Goal: Information Seeking & Learning: Obtain resource

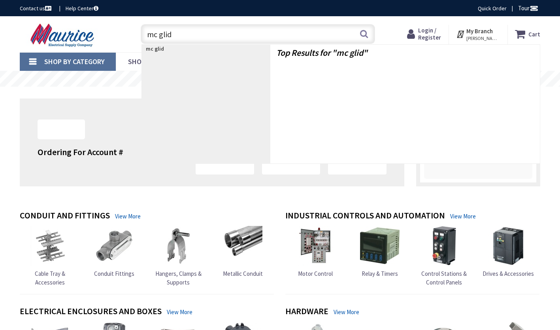
type input "mc glide"
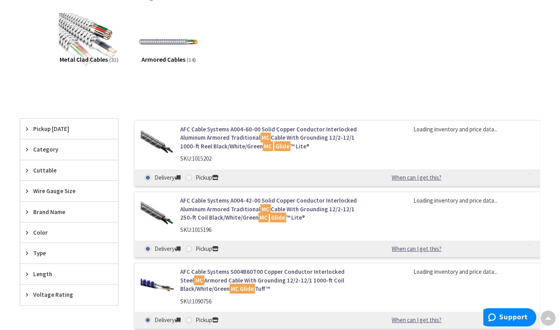
scroll to position [109, 0]
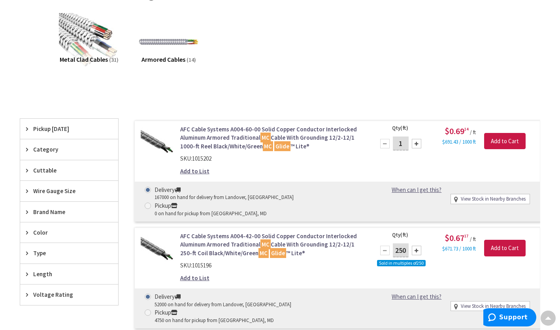
click at [242, 141] on link "AFC Cable Systems A004-60-00 Solid Copper Conductor Interlocked Aluminum Armore…" at bounding box center [272, 137] width 185 height 25
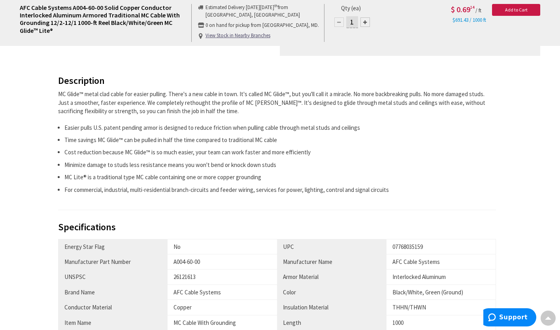
scroll to position [306, 0]
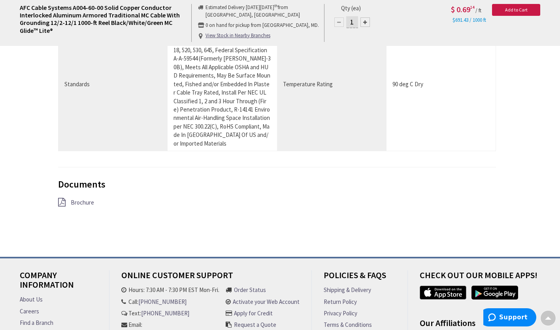
click at [88, 199] on span "Brochure" at bounding box center [82, 203] width 23 height 8
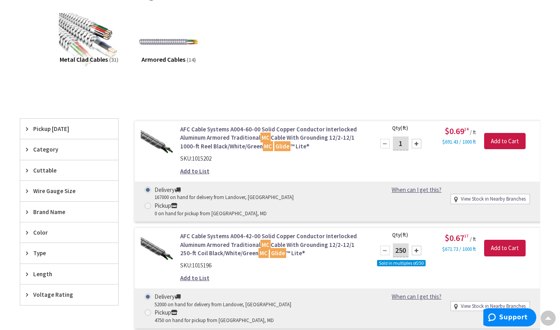
click at [221, 237] on link "AFC Cable Systems A004-42-00 Solid Copper Conductor Interlocked Aluminum Armore…" at bounding box center [272, 244] width 185 height 25
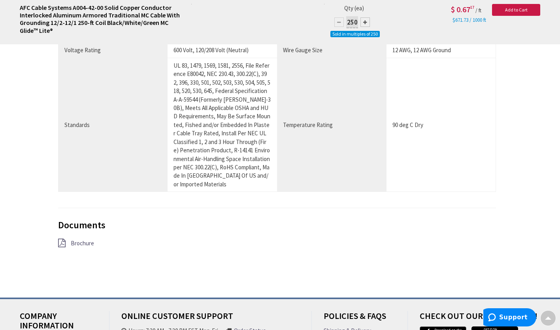
scroll to position [642, 0]
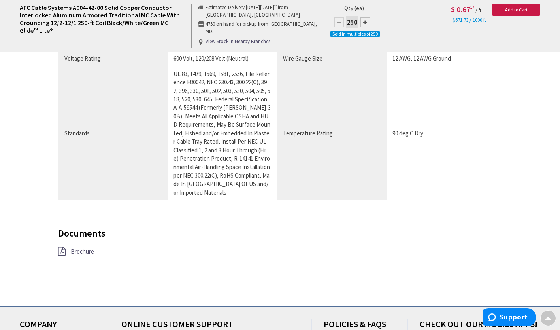
click at [81, 248] on span "Brochure" at bounding box center [82, 252] width 23 height 8
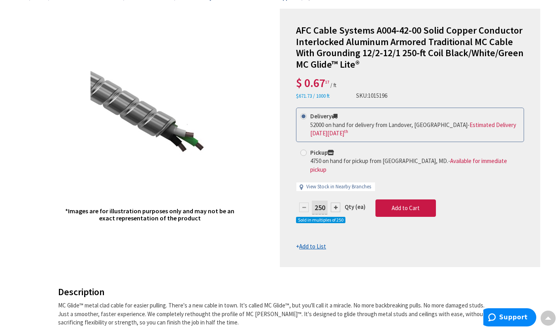
scroll to position [107, 0]
click at [248, 165] on div "*Images are for illustration purposes only and may not be an exact representati…" at bounding box center [150, 138] width 261 height 258
